Goal: Information Seeking & Learning: Understand process/instructions

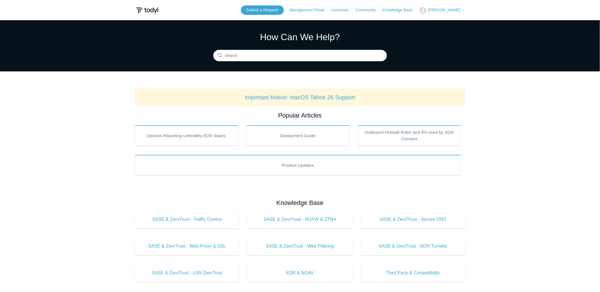
click at [448, 10] on span "[PERSON_NAME]" at bounding box center [444, 10] width 33 height 5
click at [450, 22] on link "My Support Requests" at bounding box center [448, 22] width 56 height 10
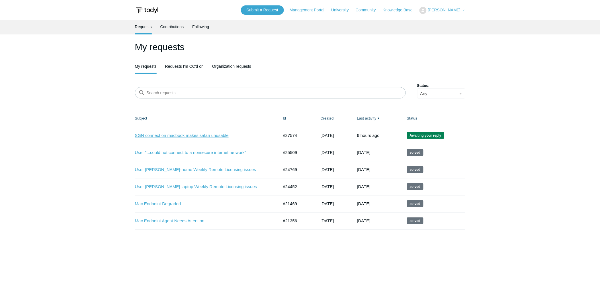
click at [194, 134] on link "SGN connect on macbook makes safari unusable" at bounding box center [202, 135] width 135 height 7
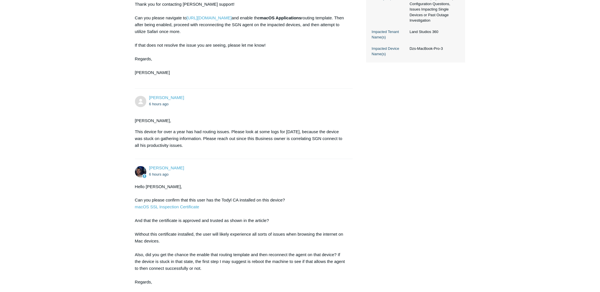
scroll to position [294, 0]
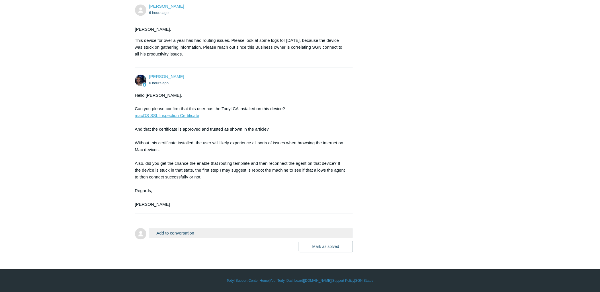
click at [193, 115] on link "macOS SSL Inspection Certificate" at bounding box center [167, 115] width 64 height 5
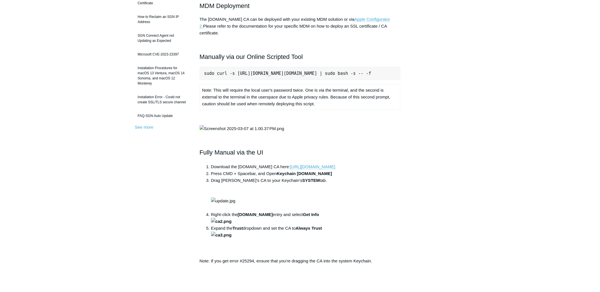
scroll to position [0, 8]
drag, startPoint x: 204, startPoint y: 67, endPoint x: 445, endPoint y: 65, distance: 241.2
click at [451, 63] on div "Articles in this section Installation Procedure for macOS 15 (Sequoia) Check to…" at bounding box center [300, 203] width 330 height 557
copy pre "sudo curl -s [URL][DOMAIN_NAME][DOMAIN_NAME] | sudo bash -s -- -f"
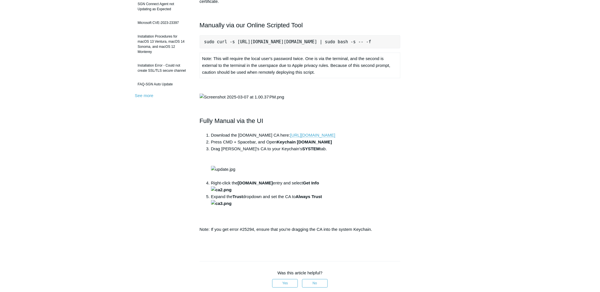
scroll to position [95, 0]
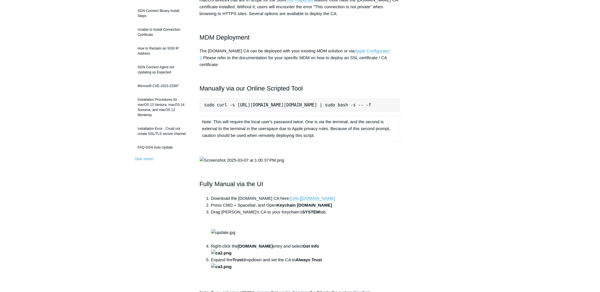
click at [246, 135] on td "Note: This will require the local user's password twice. One is via the termina…" at bounding box center [300, 128] width 201 height 25
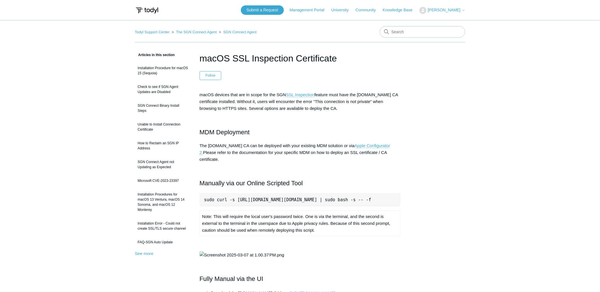
scroll to position [0, 0]
drag, startPoint x: 211, startPoint y: 143, endPoint x: 231, endPoint y: 146, distance: 20.1
click at [230, 145] on p "The [DOMAIN_NAME] CA can be deployed with your existing MDM solution or via App…" at bounding box center [300, 152] width 201 height 21
click at [233, 153] on p "The [DOMAIN_NAME] CA can be deployed with your existing MDM solution or via App…" at bounding box center [300, 152] width 201 height 21
drag, startPoint x: 238, startPoint y: 164, endPoint x: 215, endPoint y: 157, distance: 24.6
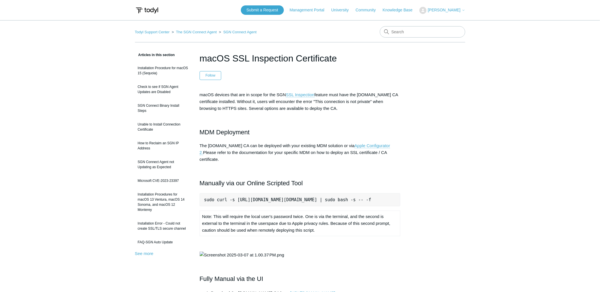
click at [215, 157] on div "macOS devices that are in scope for the SGN SSL Inspection feature must have th…" at bounding box center [300, 246] width 201 height 311
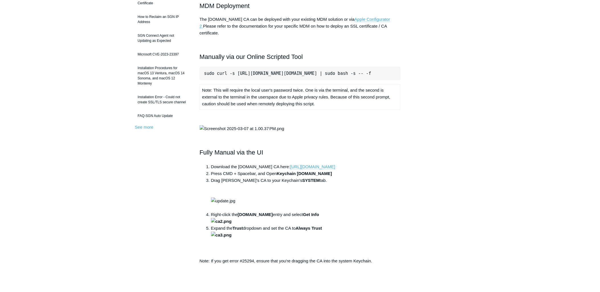
scroll to position [0, 8]
drag, startPoint x: 203, startPoint y: 66, endPoint x: 474, endPoint y: 67, distance: 270.8
click at [473, 67] on main "Todyl Support Center The SGN Connect Agent SGN Connect Agent Articles in this s…" at bounding box center [300, 188] width 600 height 589
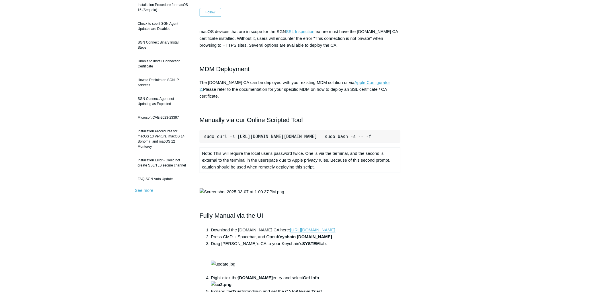
scroll to position [158, 0]
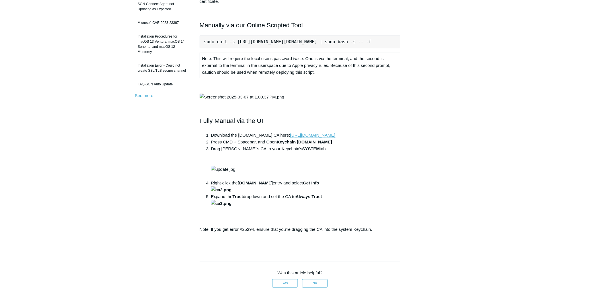
click at [494, 86] on main "Todyl Support Center The SGN Connect Agent SGN Connect Agent Articles in this s…" at bounding box center [300, 156] width 600 height 589
